Goal: Transaction & Acquisition: Purchase product/service

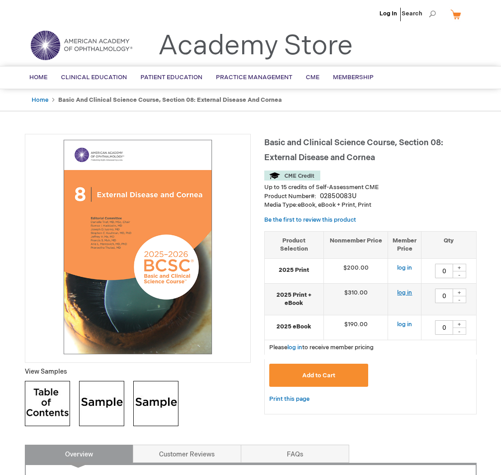
click at [409, 292] on link "log in" at bounding box center [404, 292] width 15 height 7
click at [459, 291] on div "+" at bounding box center [460, 292] width 14 height 8
type input "1"
click at [338, 376] on button "Add to Cart" at bounding box center [318, 375] width 99 height 23
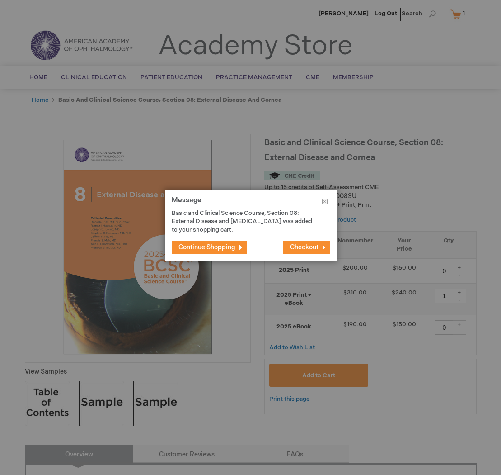
click at [314, 250] on span "Checkout" at bounding box center [304, 247] width 28 height 8
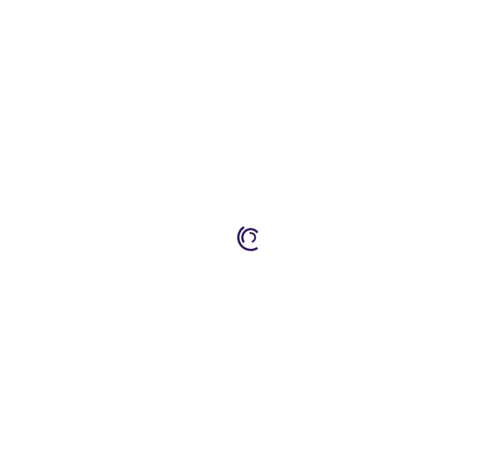
select select "US"
select select "33"
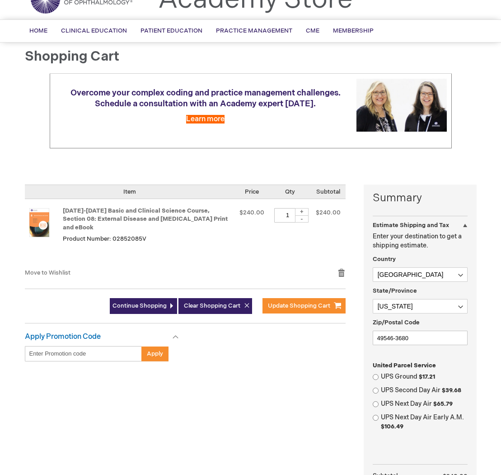
scroll to position [49, 0]
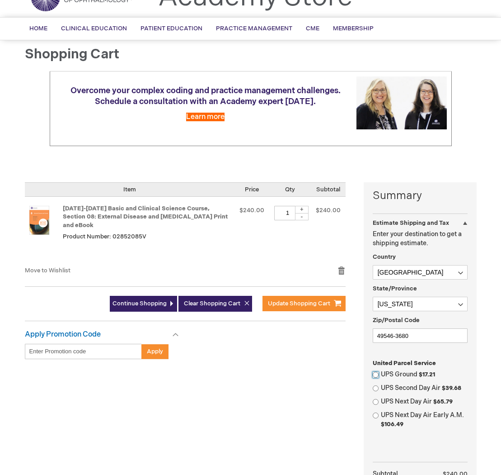
click at [374, 374] on input "UPS Ground $17.21" at bounding box center [376, 375] width 6 height 6
radio input "true"
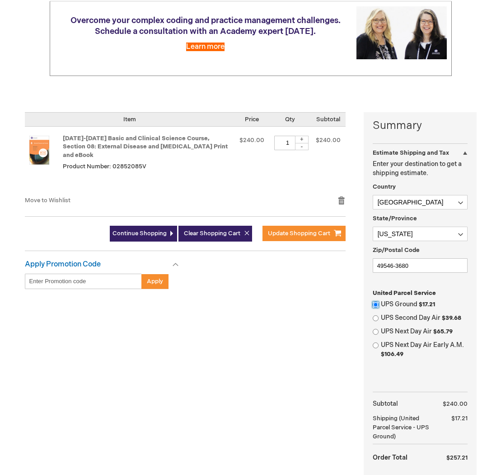
scroll to position [113, 0]
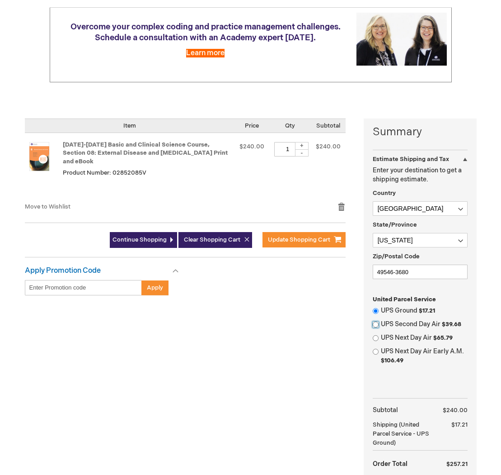
click at [375, 325] on input "UPS Second Day Air $39.68" at bounding box center [376, 324] width 6 height 6
radio input "true"
radio input "false"
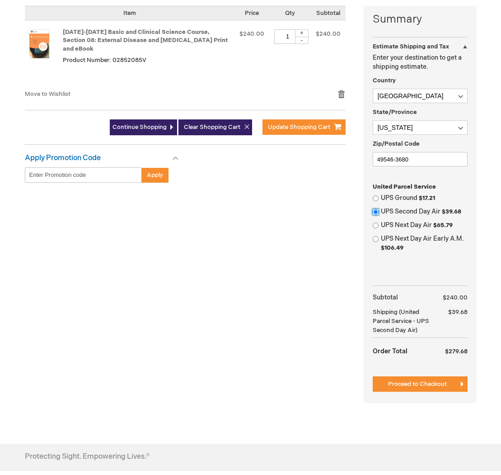
scroll to position [232, 0]
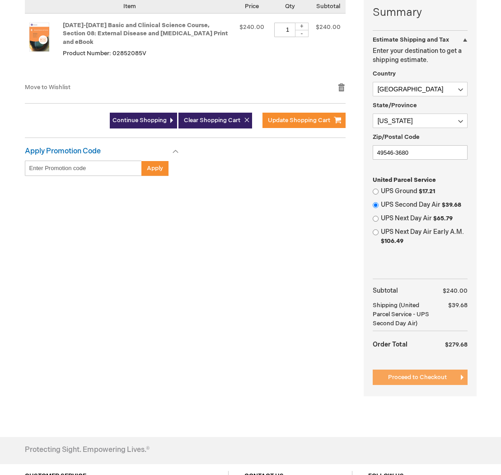
click at [428, 376] on span "Proceed to Checkout" at bounding box center [417, 376] width 59 height 7
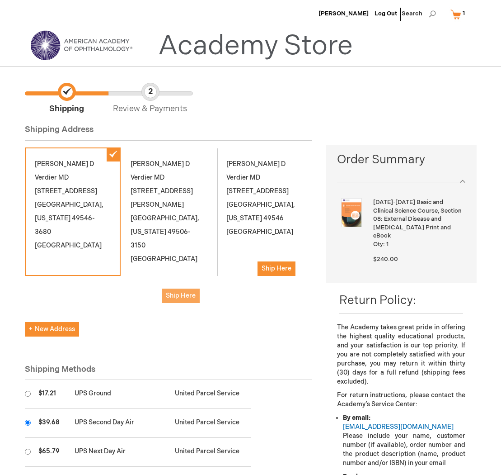
click at [183, 292] on span "Ship Here" at bounding box center [181, 296] width 30 height 8
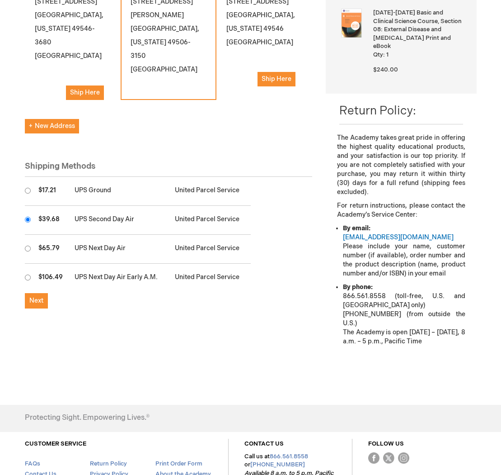
scroll to position [198, 0]
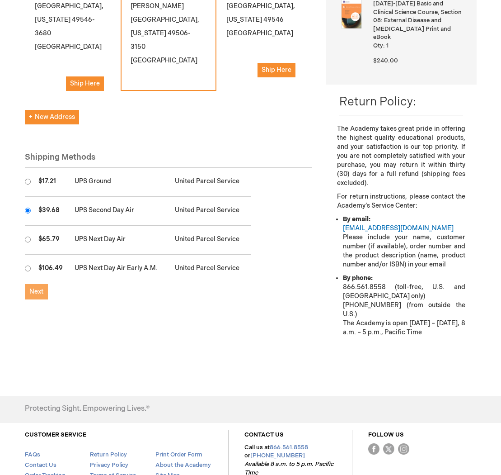
click at [39, 293] on span "Next" at bounding box center [36, 292] width 14 height 8
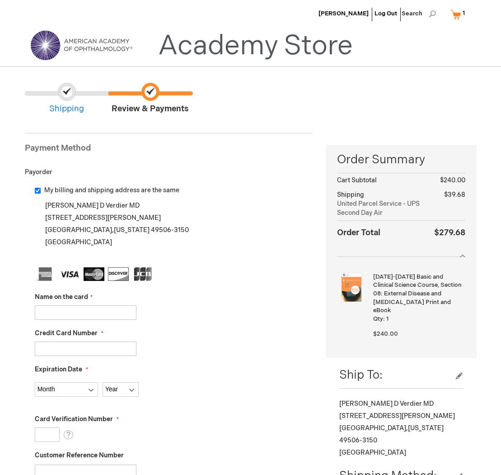
click at [38, 190] on input "My billing and shipping address are the same" at bounding box center [38, 191] width 6 height 6
checkbox input "false"
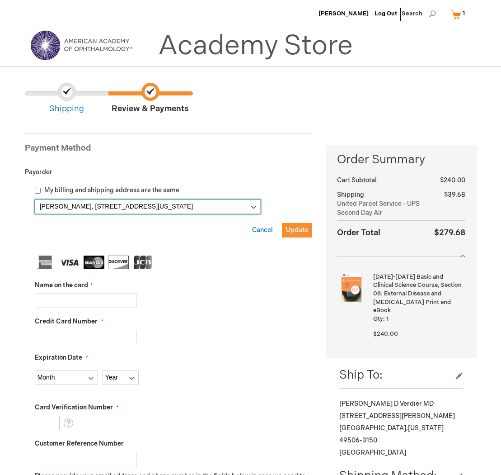
click at [63, 207] on select "David Verdier, 1000 E Paris Ave SE Ste 130 , Grand Rapids, Michigan 49546-3680,…" at bounding box center [148, 206] width 226 height 14
click at [35, 199] on select "David Verdier, 1000 E Paris Ave SE Ste 130 , Grand Rapids, Michigan 49546-3680,…" at bounding box center [148, 206] width 226 height 14
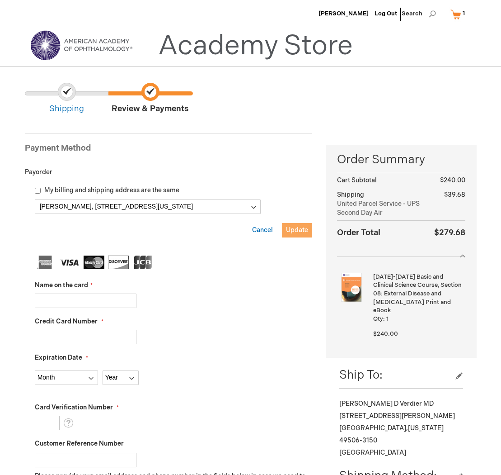
click at [296, 229] on span "Update" at bounding box center [297, 230] width 22 height 8
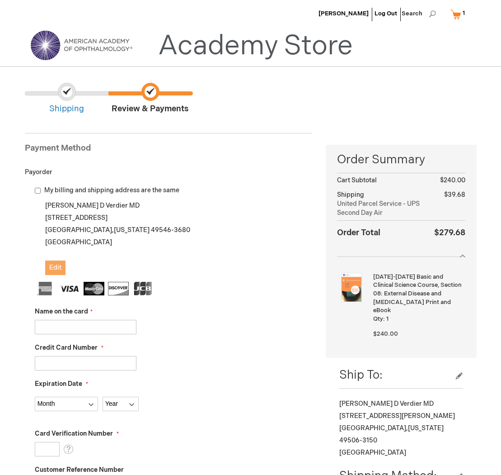
click at [53, 265] on span "Edit" at bounding box center [55, 268] width 12 height 8
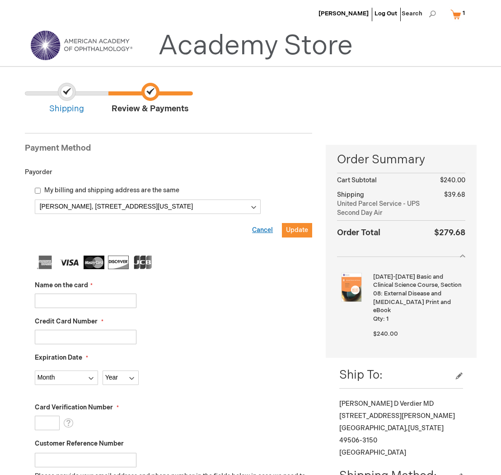
click at [263, 231] on span "Cancel" at bounding box center [262, 230] width 21 height 8
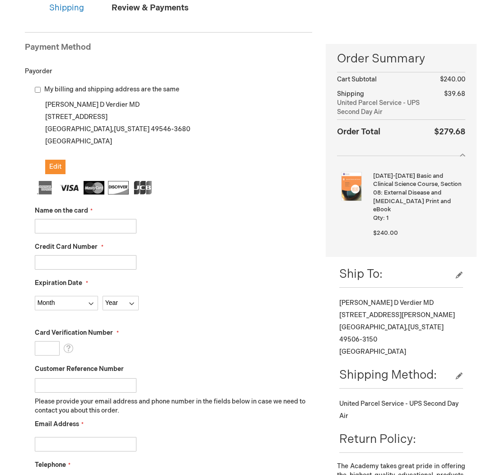
scroll to position [106, 0]
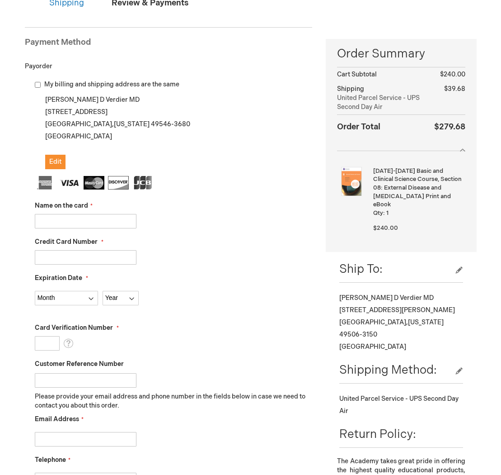
click at [95, 224] on input "Name on the card" at bounding box center [86, 221] width 102 height 14
click at [86, 225] on input "Name on the card" at bounding box center [86, 221] width 102 height 14
click at [70, 255] on input "Credit Card Number" at bounding box center [86, 257] width 102 height 14
type input "4154177839359751"
select select "7"
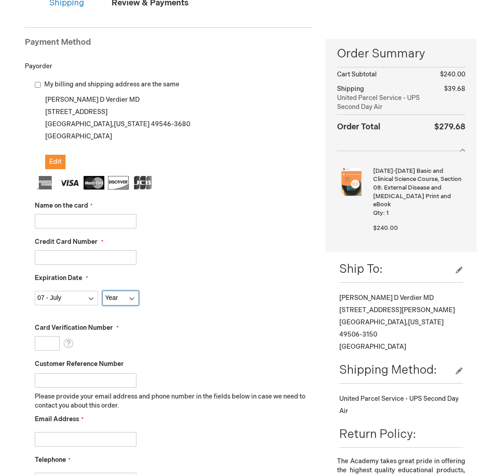
select select "2029"
type input "817"
click at [55, 296] on select "Month 01 - January 02 - February 03 - March 04 - April 05 - May 06 - June 07 - …" at bounding box center [66, 298] width 63 height 14
select select "12"
click at [35, 291] on select "Month 01 - January 02 - February 03 - March 04 - April 05 - May 06 - June 07 - …" at bounding box center [66, 298] width 63 height 14
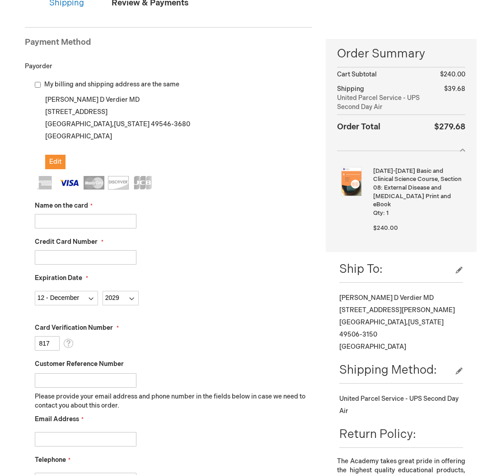
click at [52, 343] on input "817" at bounding box center [47, 343] width 25 height 14
type input "8"
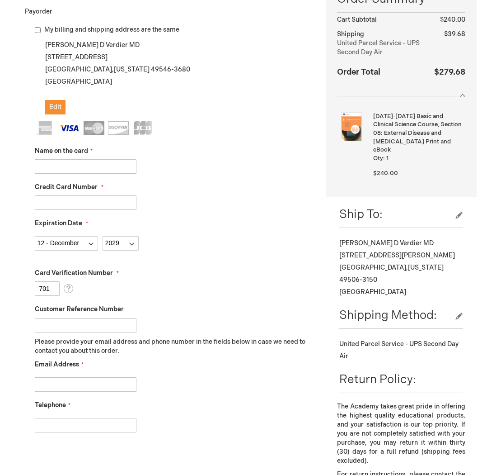
scroll to position [162, 0]
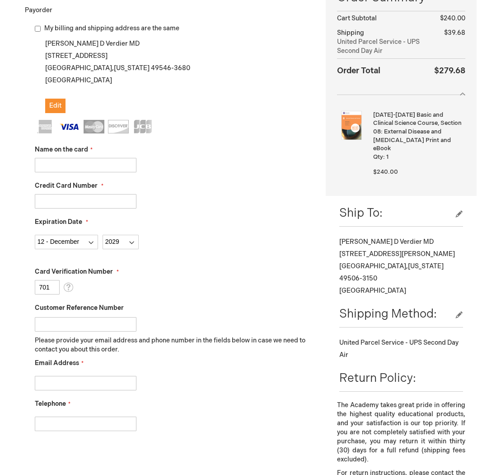
type input "701"
click at [128, 324] on input "Customer Reference Number" at bounding box center [86, 324] width 102 height 14
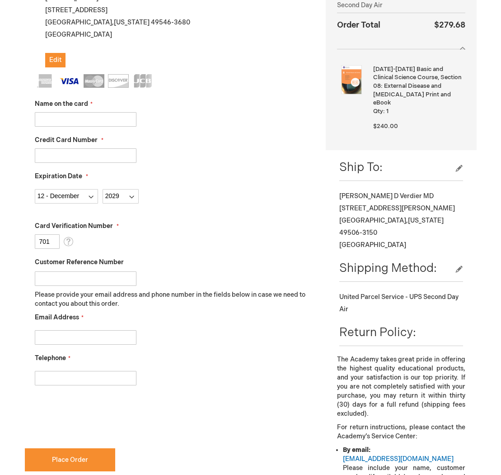
scroll to position [208, 0]
click at [45, 334] on input "Email Address" at bounding box center [86, 337] width 102 height 14
type input "daverdier@aol.com"
type input "6168222020"
checkbox input "true"
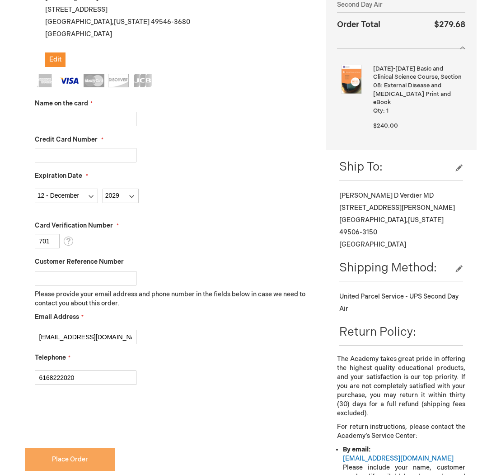
click at [52, 455] on button "Place Order" at bounding box center [70, 459] width 90 height 23
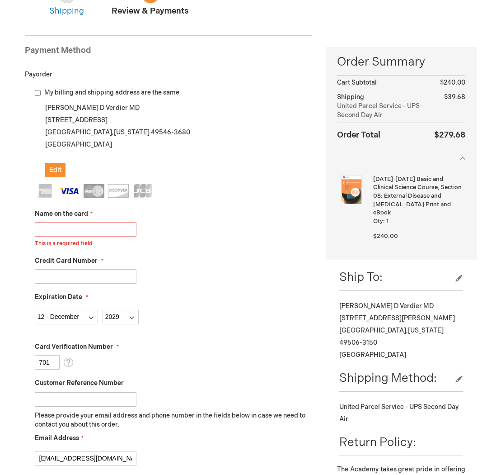
scroll to position [82, 0]
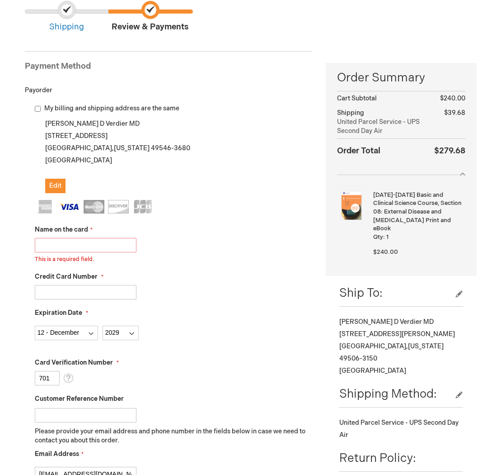
click at [73, 245] on input "Name on the card" at bounding box center [86, 245] width 102 height 14
click at [83, 247] on input "Name on the card" at bounding box center [86, 245] width 102 height 14
type input "David Verdier"
click at [205, 265] on fieldset "Name on the card David Verdier This is a required field. Credit Card Number 415…" at bounding box center [174, 365] width 278 height 331
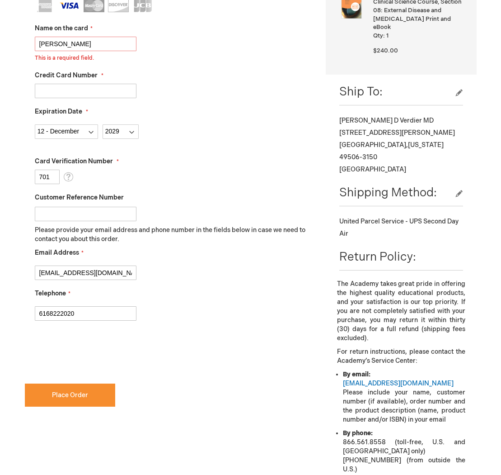
scroll to position [291, 0]
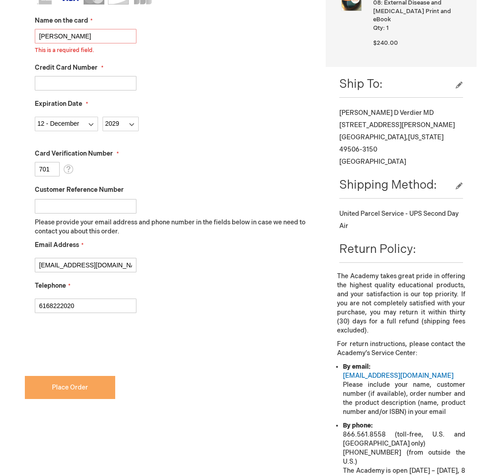
click at [75, 387] on span "Place Order" at bounding box center [70, 387] width 36 height 8
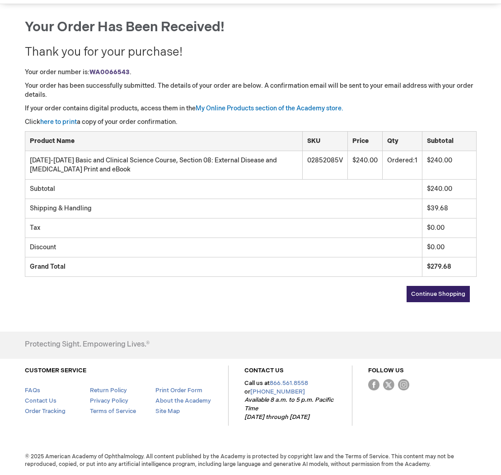
scroll to position [1, 0]
